Goal: Communication & Community: Answer question/provide support

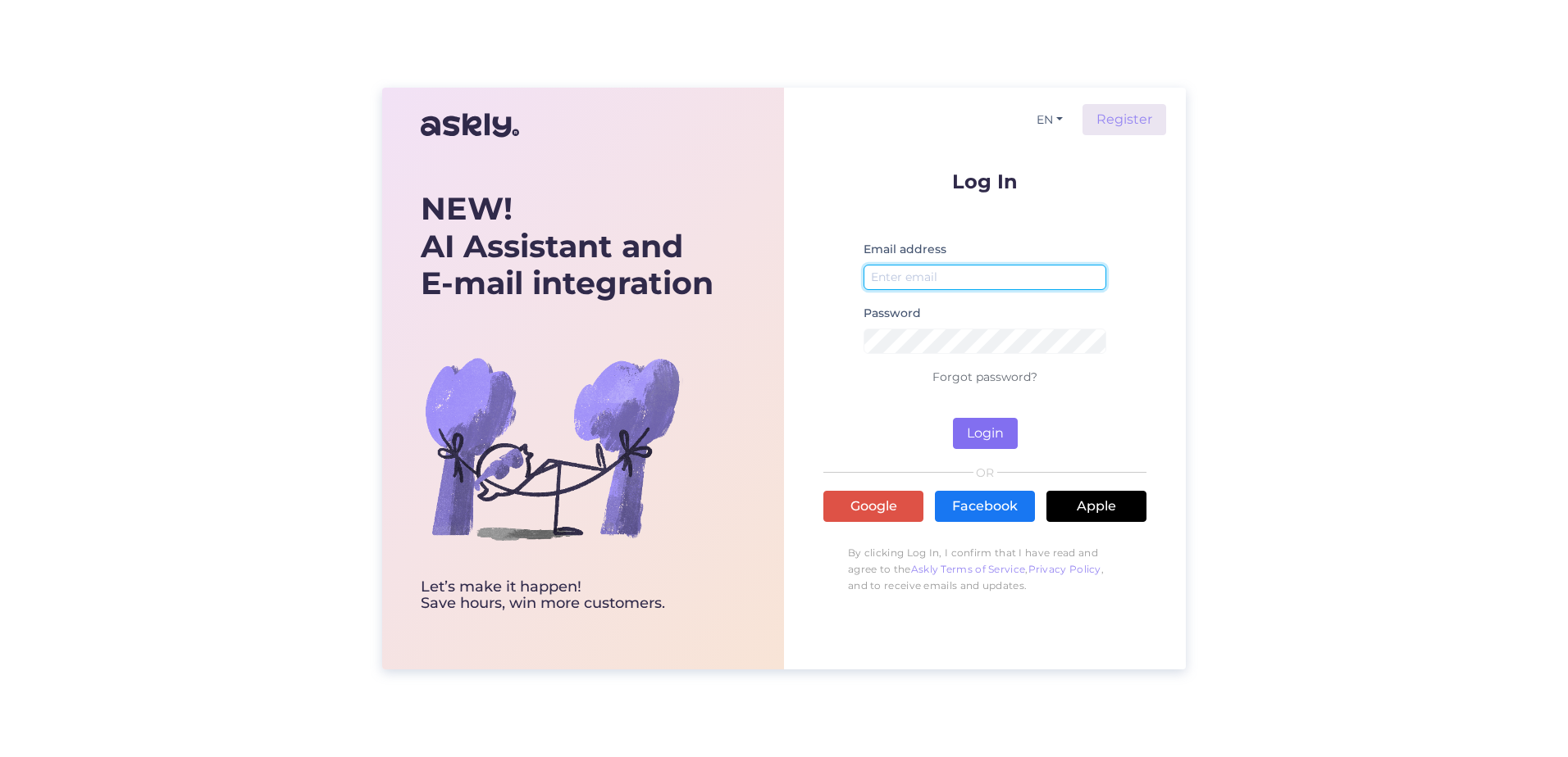
type input "[PERSON_NAME][EMAIL_ADDRESS][PERSON_NAME][DOMAIN_NAME]"
click at [976, 444] on button "Login" at bounding box center [985, 433] width 65 height 31
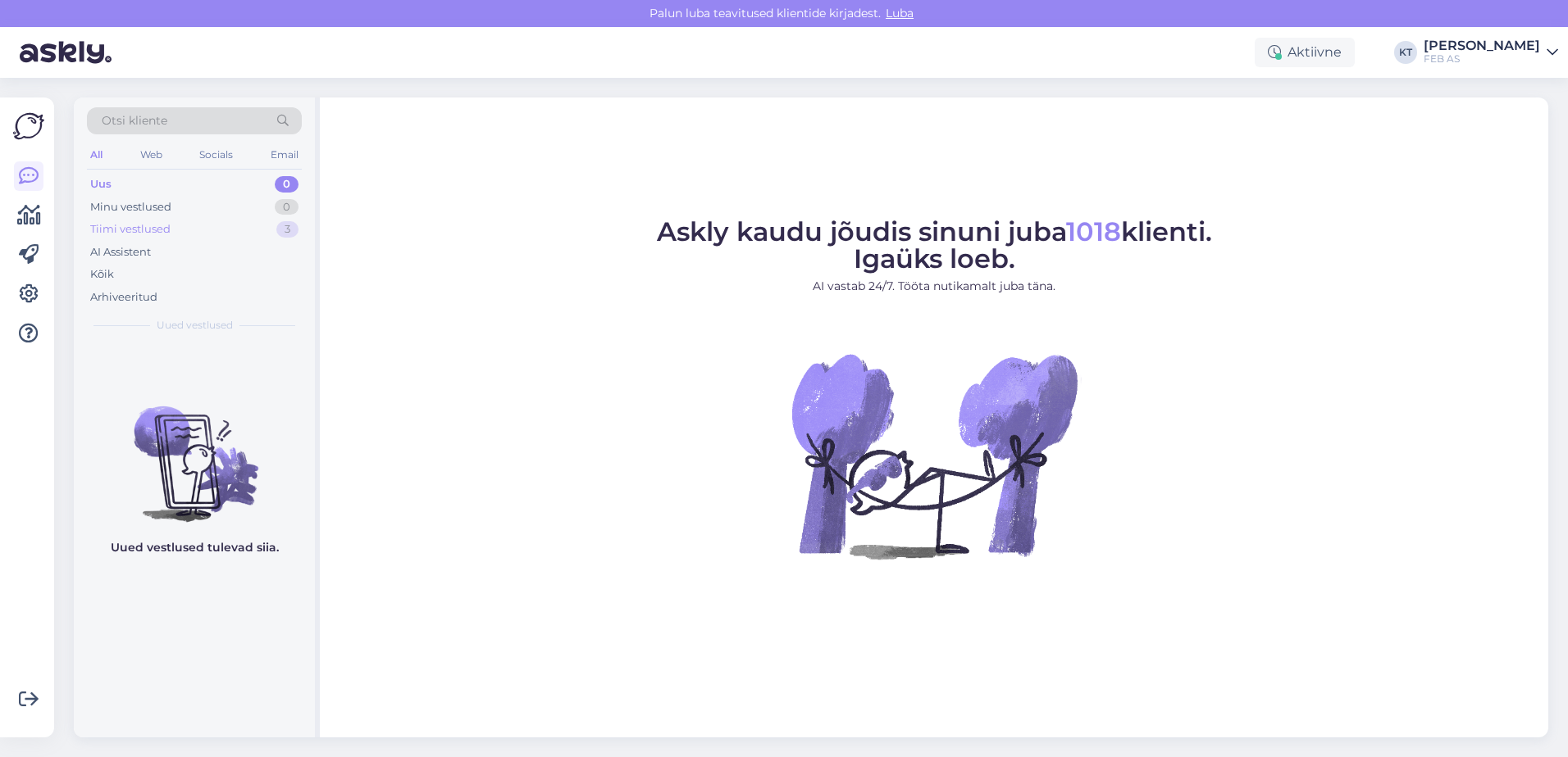
click at [200, 234] on div "Tiimi vestlused 3" at bounding box center [194, 229] width 215 height 23
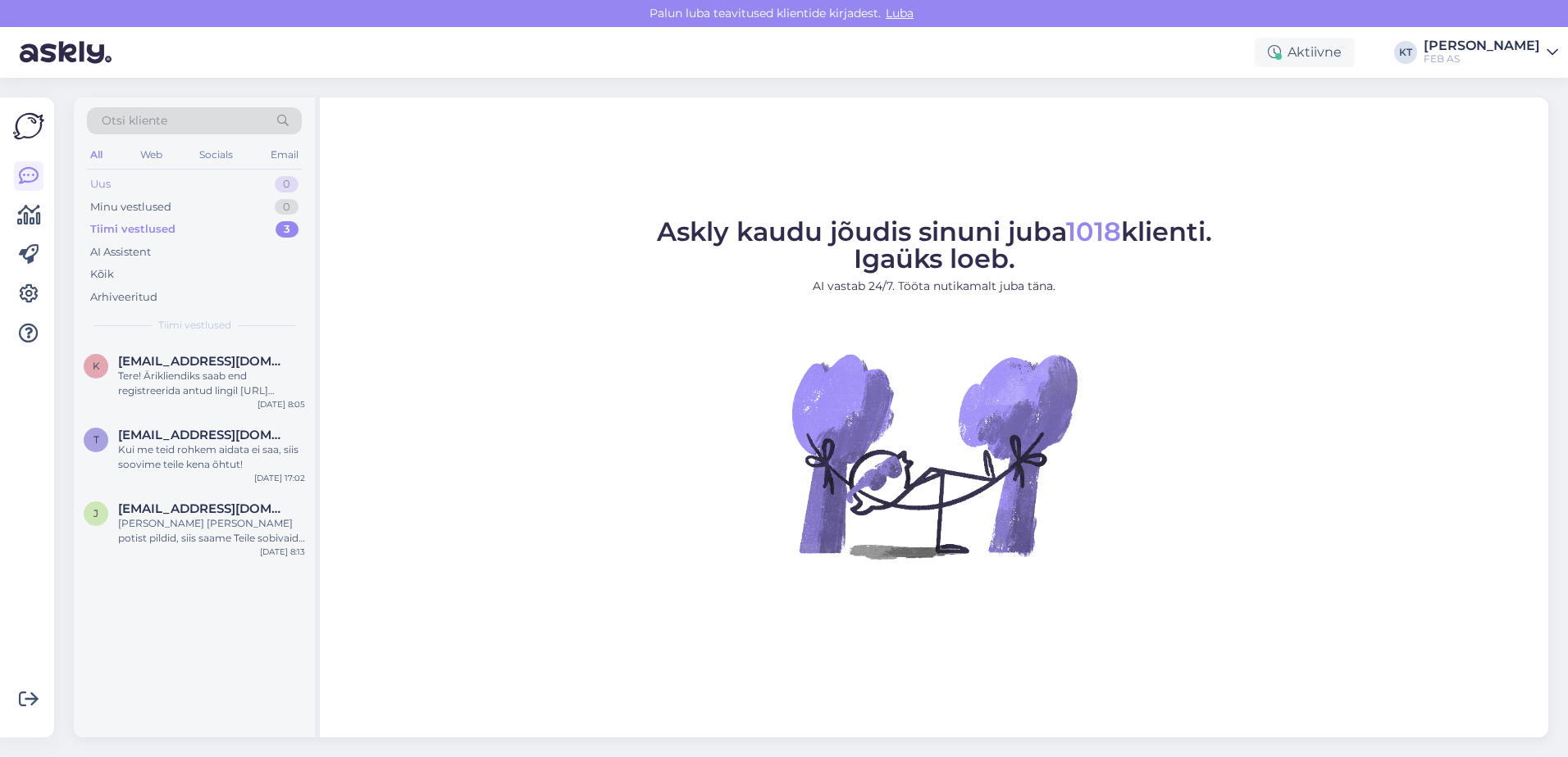
click at [185, 181] on div "Uus 0" at bounding box center [194, 184] width 215 height 23
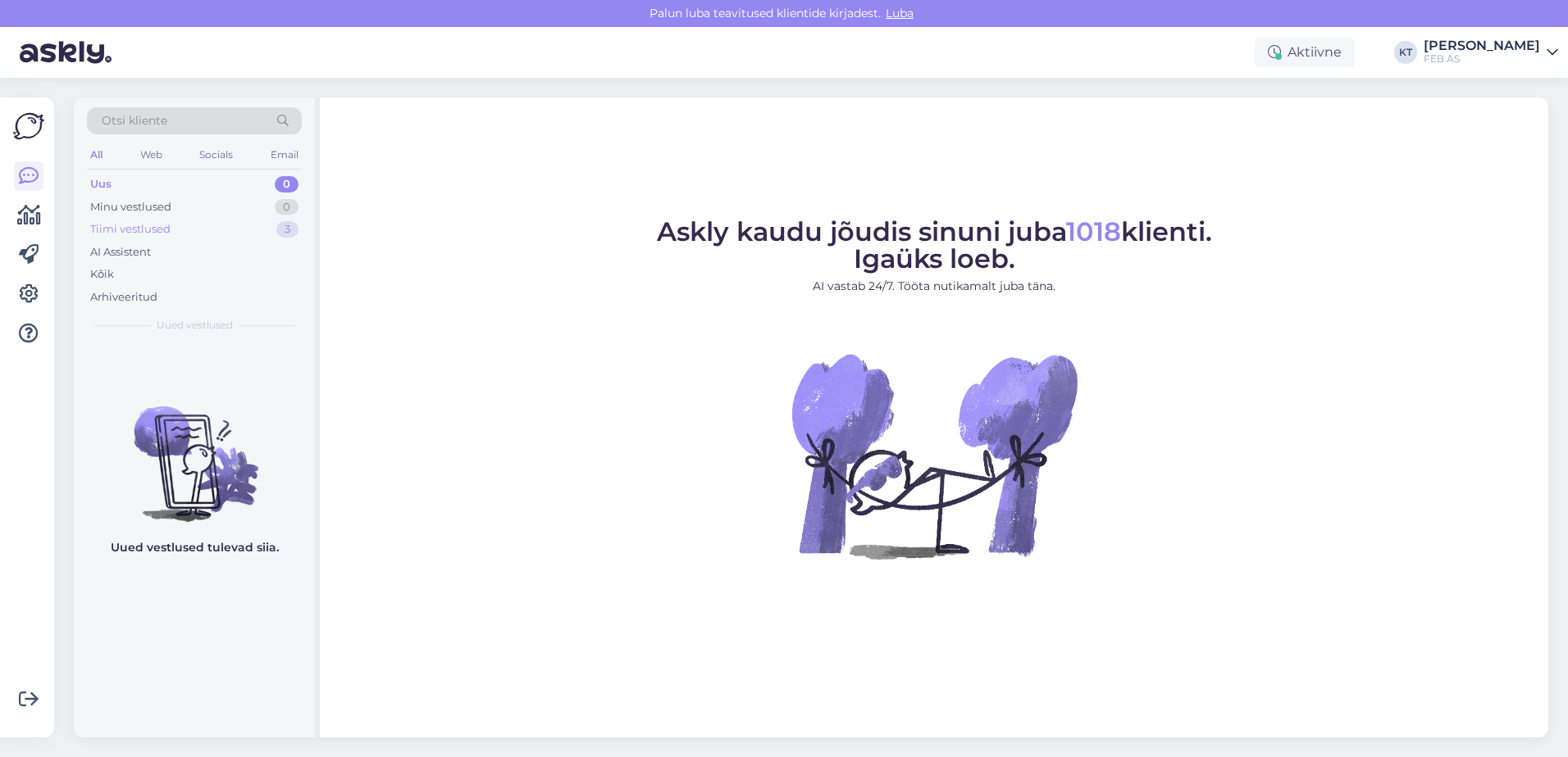
click at [173, 231] on div "Tiimi vestlused 3" at bounding box center [194, 229] width 215 height 23
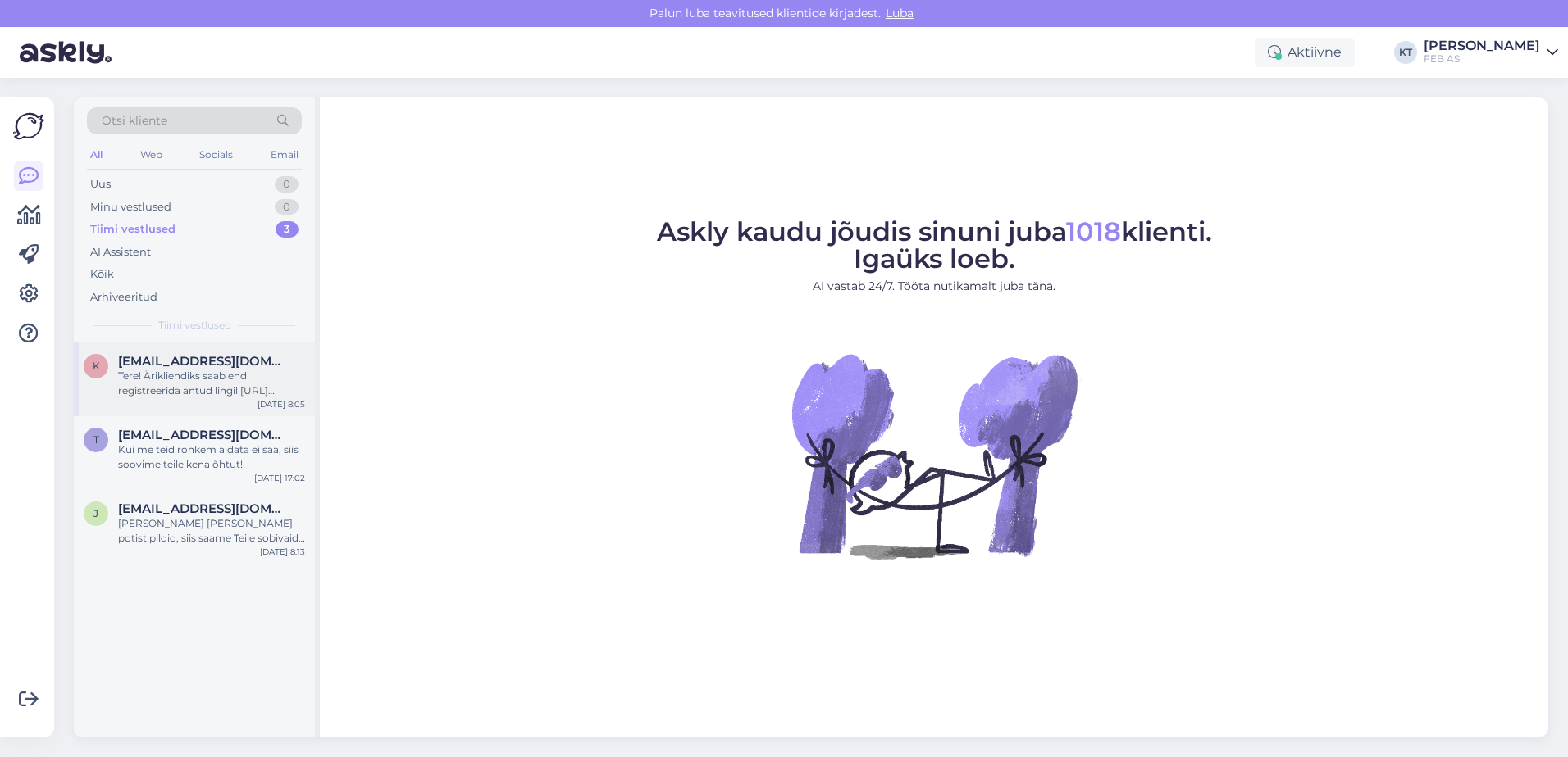
click at [184, 361] on span "[EMAIL_ADDRESS][DOMAIN_NAME]" at bounding box center [203, 361] width 171 height 15
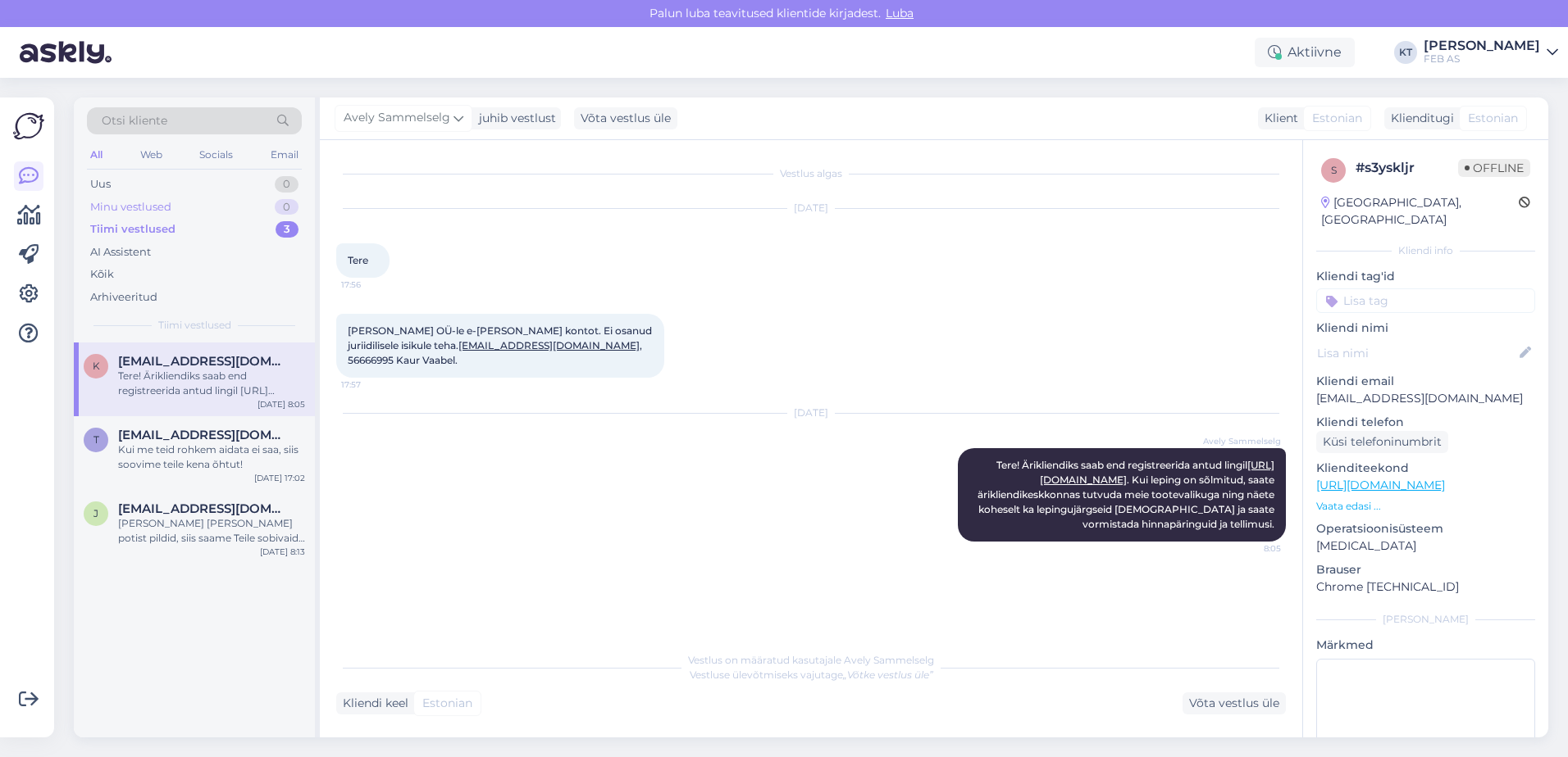
click at [182, 200] on div "Minu vestlused 0" at bounding box center [194, 207] width 215 height 23
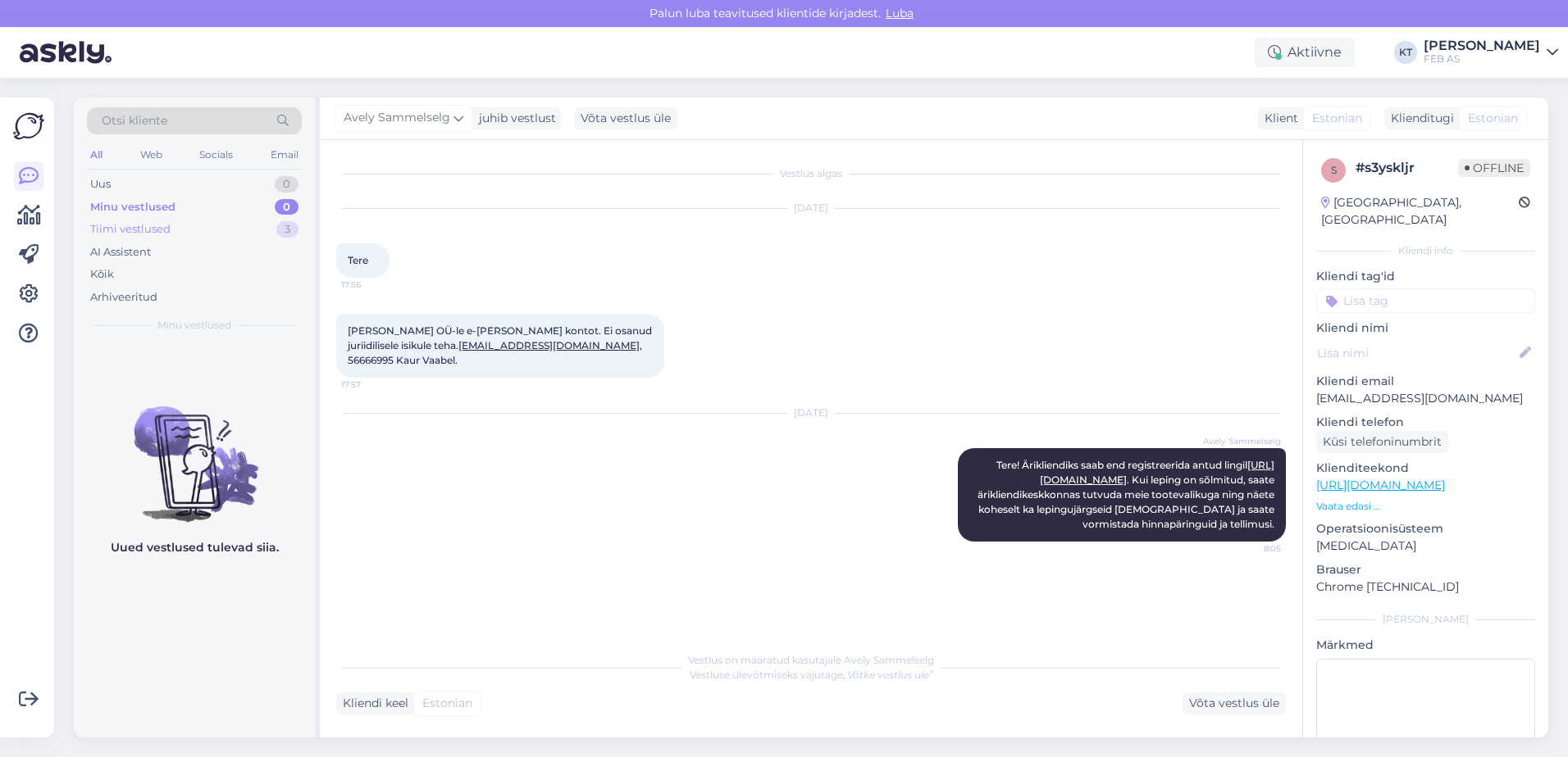
click at [182, 227] on div "Tiimi vestlused 3" at bounding box center [194, 229] width 215 height 23
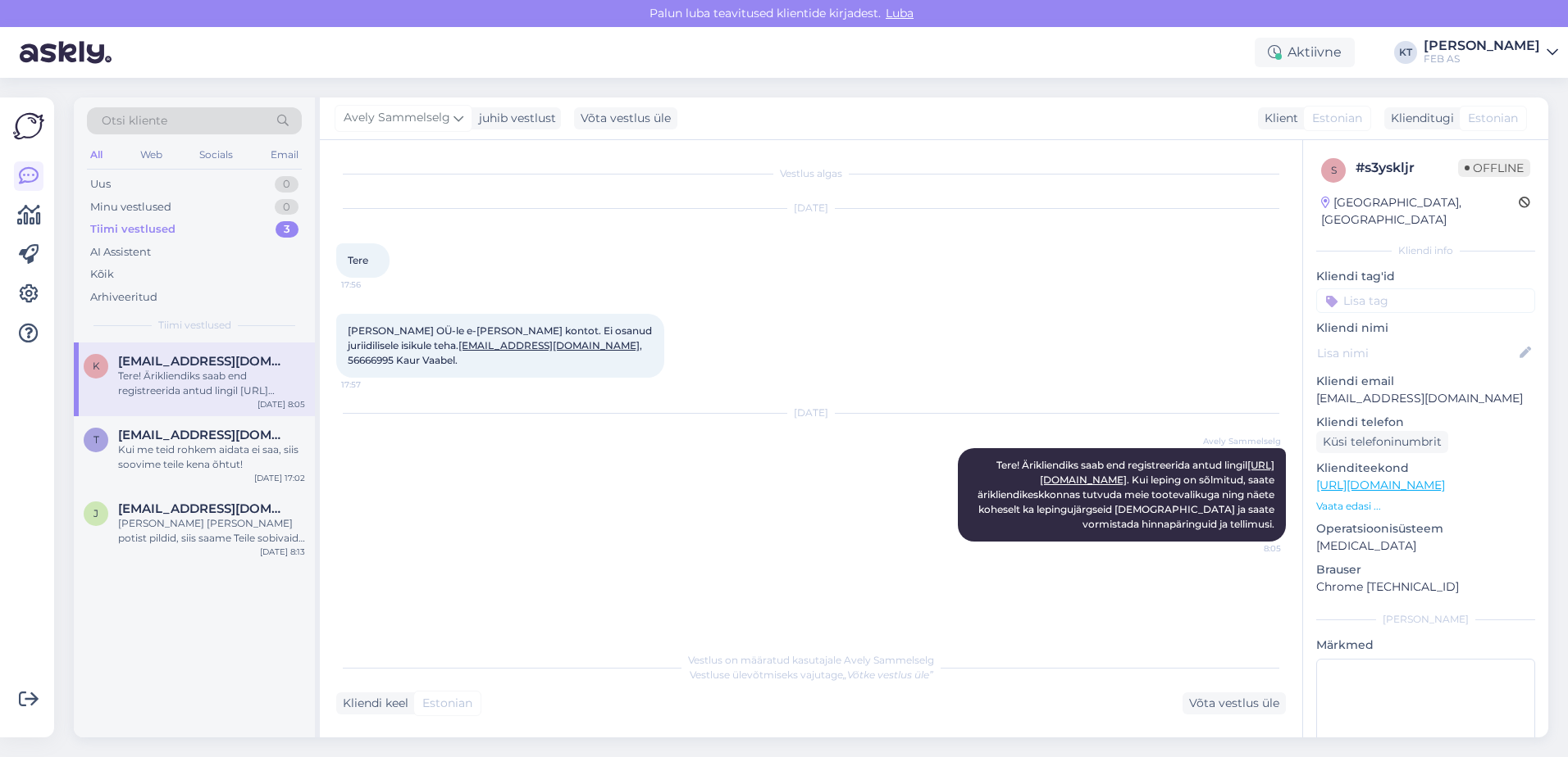
click at [154, 373] on div "Tere! Ärikliendiks saab end registreerida antud lingil [URL][DOMAIN_NAME] . Kui…" at bounding box center [212, 384] width 187 height 29
